Goal: Entertainment & Leisure: Consume media (video, audio)

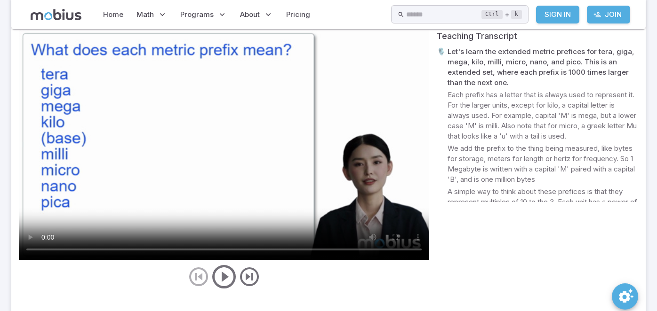
scroll to position [490, 0]
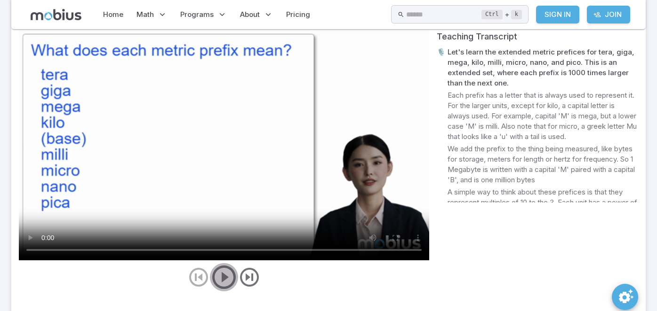
click at [228, 278] on icon "play/pause/restart" at bounding box center [224, 277] width 28 height 28
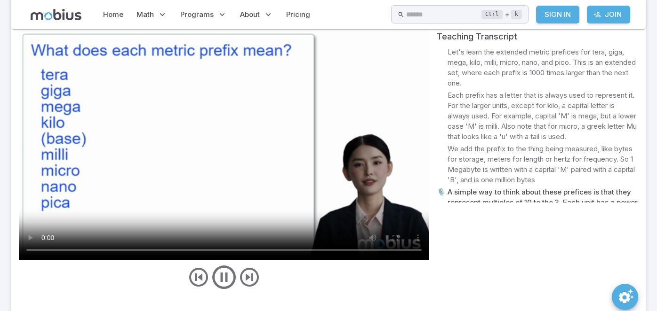
click at [210, 263] on button "play/pause/restart" at bounding box center [224, 277] width 28 height 28
click at [228, 279] on icon "play/pause/restart" at bounding box center [224, 277] width 28 height 28
click at [282, 138] on video at bounding box center [224, 145] width 410 height 231
click at [298, 196] on video at bounding box center [224, 145] width 410 height 231
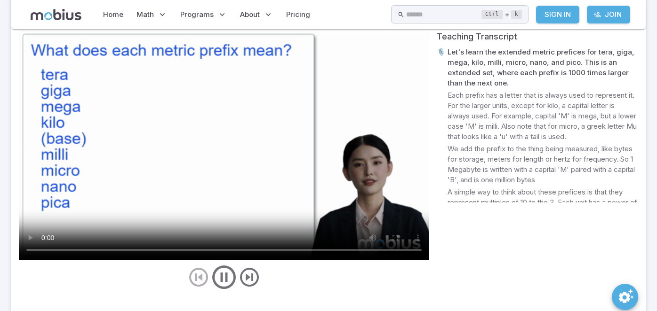
click at [291, 193] on video at bounding box center [224, 145] width 410 height 231
click at [208, 179] on video at bounding box center [224, 145] width 410 height 231
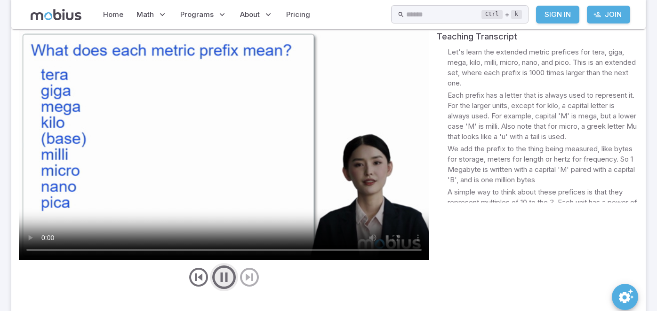
click at [223, 276] on icon "play/pause/restart" at bounding box center [224, 277] width 28 height 28
click at [228, 268] on icon "play/pause/restart" at bounding box center [224, 277] width 28 height 28
click at [225, 272] on icon "play/pause/restart" at bounding box center [224, 277] width 28 height 28
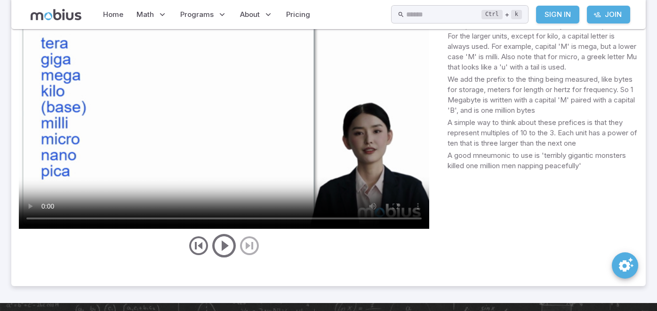
scroll to position [428, 0]
